Goal: Task Accomplishment & Management: Manage account settings

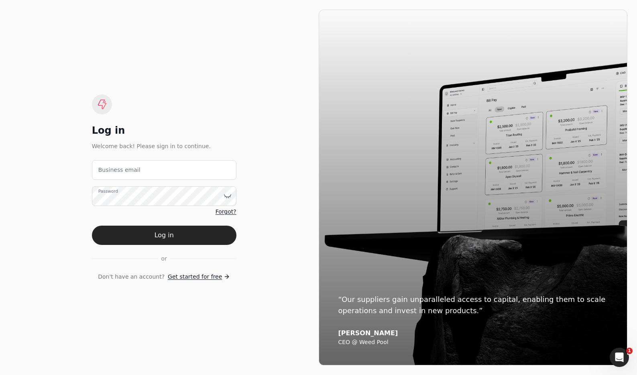
click at [213, 171] on email "Business email" at bounding box center [164, 170] width 144 height 20
click at [201, 167] on email "Business email" at bounding box center [164, 170] width 144 height 20
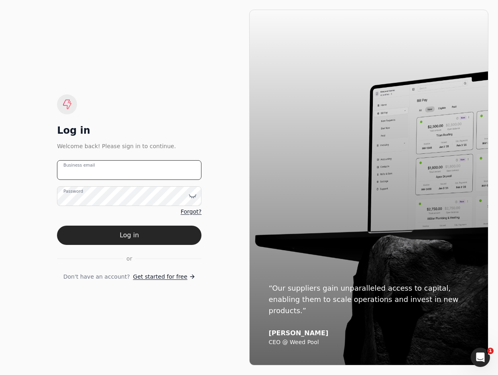
click at [170, 171] on email "Business email" at bounding box center [129, 170] width 144 height 20
click at [134, 170] on email "team+[PERSON_NAME]" at bounding box center [129, 170] width 144 height 20
click at [137, 170] on email "team+[PERSON_NAME]" at bounding box center [129, 170] width 144 height 20
click at [137, 171] on email "team+[PERSON_NAME]" at bounding box center [129, 170] width 144 height 20
type email "[EMAIL_ADDRESS][PERSON_NAME][DOMAIN_NAME]"
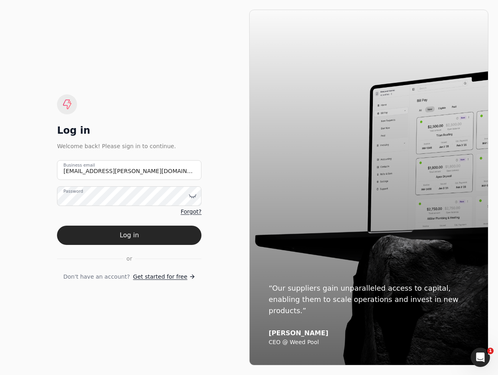
drag, startPoint x: 152, startPoint y: 233, endPoint x: 119, endPoint y: 256, distance: 40.1
click at [152, 233] on button "Log in" at bounding box center [129, 235] width 144 height 19
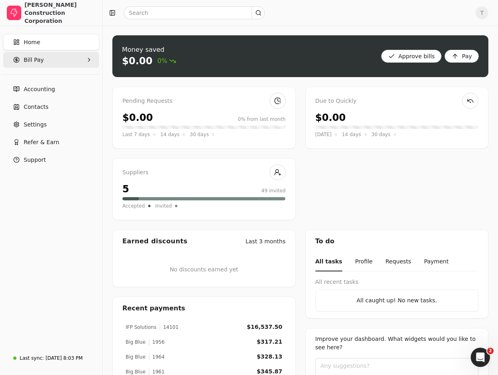
click at [30, 60] on span "Bill Pay" at bounding box center [34, 60] width 20 height 8
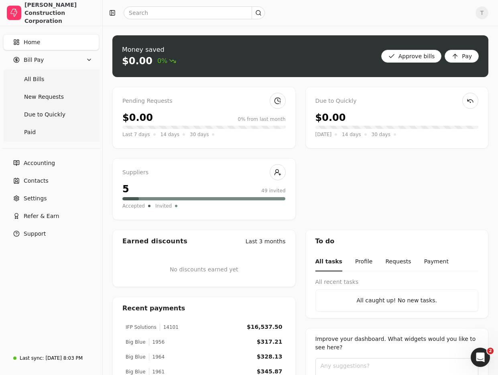
scroll to position [2, 0]
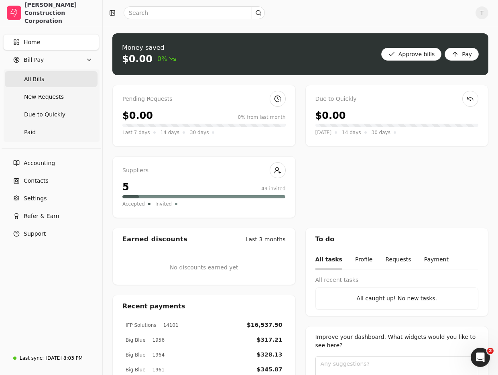
click at [66, 83] on Bills "All Bills" at bounding box center [51, 79] width 93 height 16
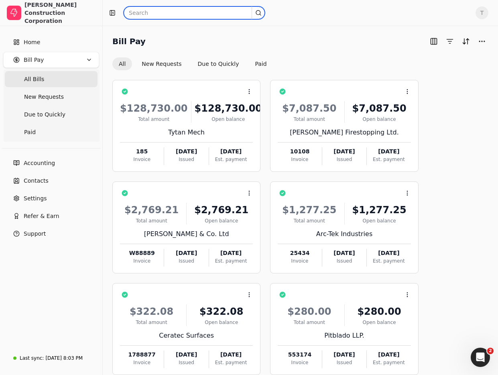
scroll to position [1, 0]
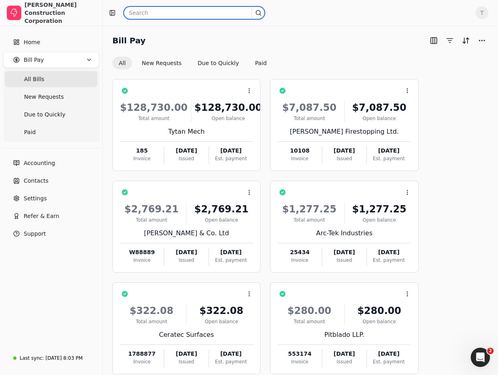
click at [167, 13] on input "text" at bounding box center [194, 12] width 141 height 13
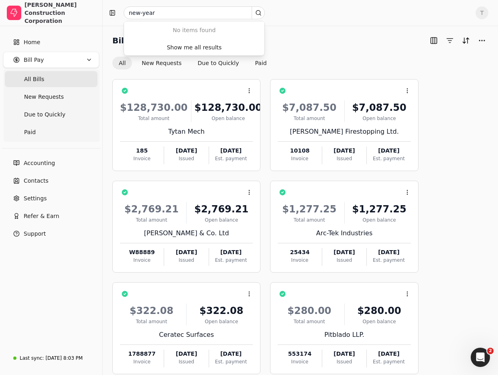
drag, startPoint x: 192, startPoint y: 46, endPoint x: 285, endPoint y: 51, distance: 92.8
click at [194, 46] on div "Show me all results" at bounding box center [194, 47] width 55 height 8
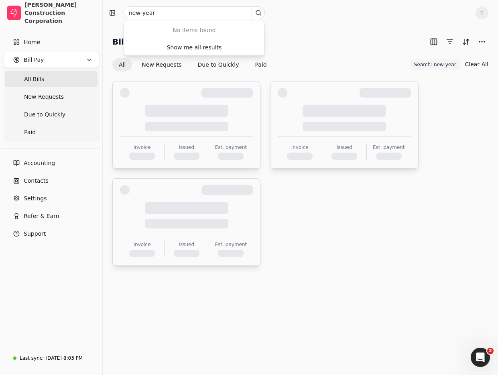
scroll to position [0, 0]
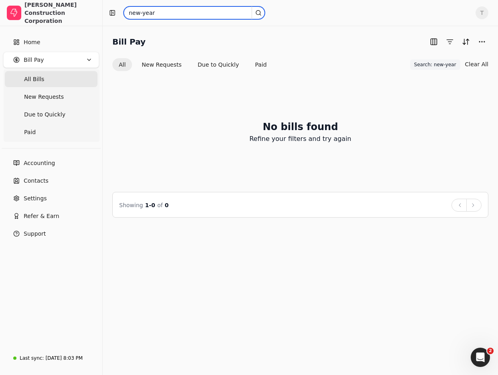
click at [159, 12] on input "new-year" at bounding box center [194, 12] width 141 height 13
type input "new-day"
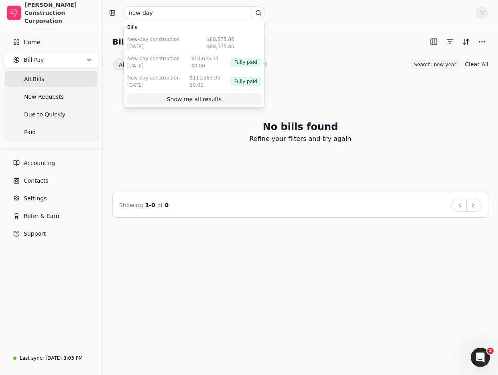
click at [207, 96] on div "Show me all results" at bounding box center [194, 99] width 55 height 8
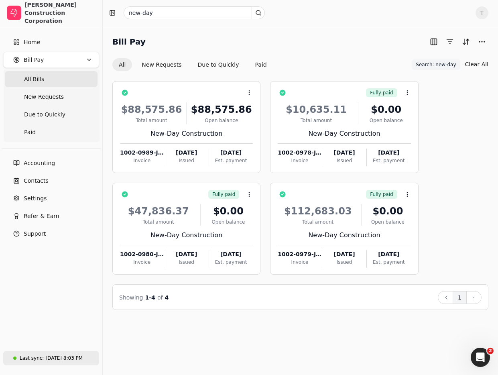
click at [52, 356] on div "[DATE] 8:03 PM" at bounding box center [63, 357] width 37 height 7
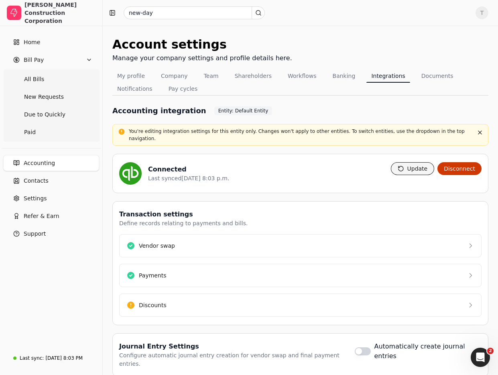
click at [411, 164] on button "Update" at bounding box center [413, 168] width 44 height 13
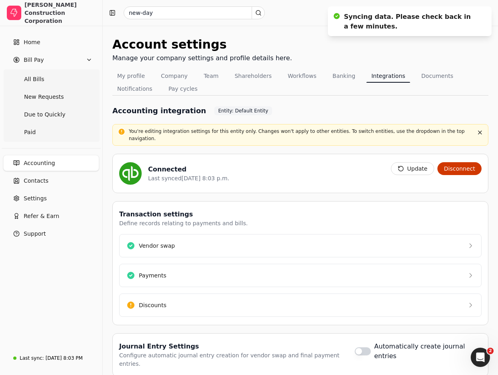
drag, startPoint x: 38, startPoint y: 43, endPoint x: 2, endPoint y: 61, distance: 40.6
click at [38, 43] on span "Home" at bounding box center [32, 42] width 16 height 8
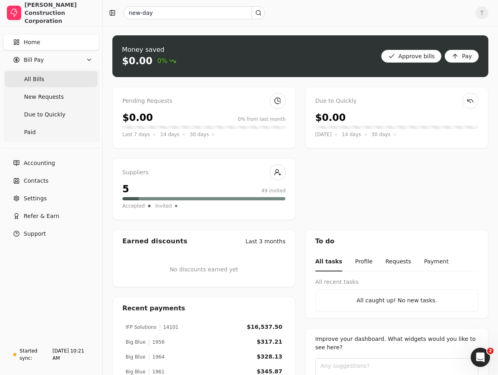
click at [46, 79] on Bills "All Bills" at bounding box center [51, 79] width 93 height 16
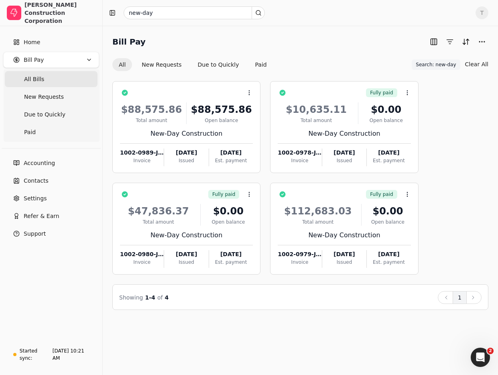
drag, startPoint x: 52, startPoint y: 73, endPoint x: 69, endPoint y: 77, distance: 17.7
click at [52, 73] on Bills "All Bills" at bounding box center [51, 79] width 93 height 16
click at [452, 63] on span "Search: new-day" at bounding box center [436, 64] width 40 height 7
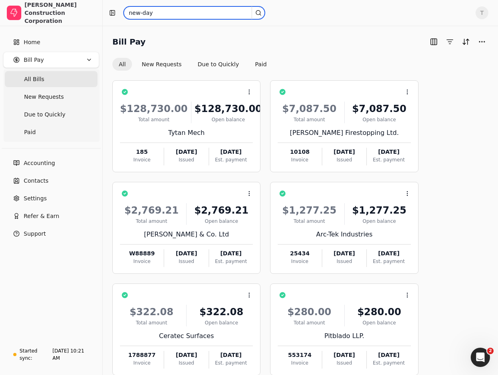
drag, startPoint x: 96, startPoint y: 6, endPoint x: -74, endPoint y: 0, distance: 169.9
click at [0, 0] on html "[PERSON_NAME] Construction Corporation Home Bill Pay All Bills New Requests Due…" at bounding box center [249, 311] width 498 height 623
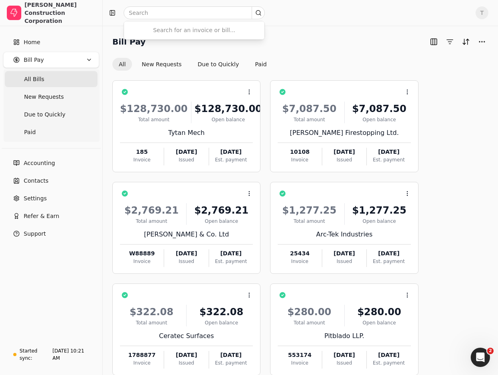
click at [357, 42] on div "Bill Pay" at bounding box center [300, 41] width 376 height 13
click at [39, 71] on Bills "All Bills" at bounding box center [51, 79] width 93 height 16
click at [484, 13] on span "T" at bounding box center [481, 12] width 13 height 13
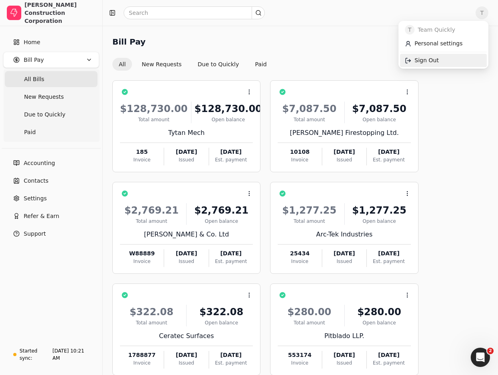
click at [457, 60] on link "Sign Out" at bounding box center [443, 60] width 87 height 13
